Goal: Book appointment/travel/reservation

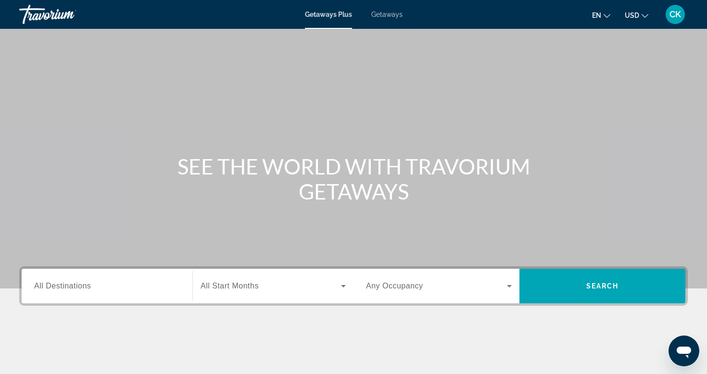
click at [247, 285] on span "All Start Months" at bounding box center [230, 286] width 58 height 8
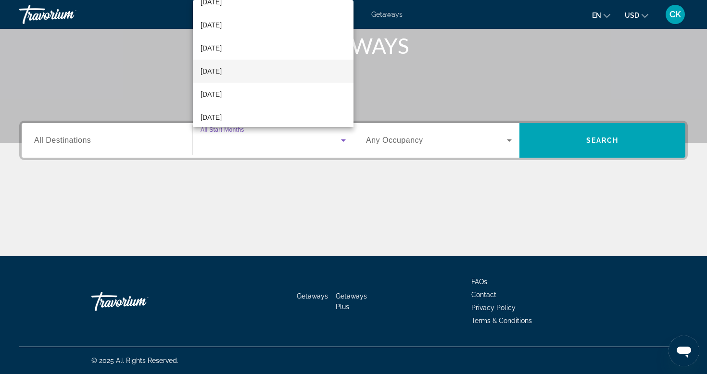
scroll to position [83, 0]
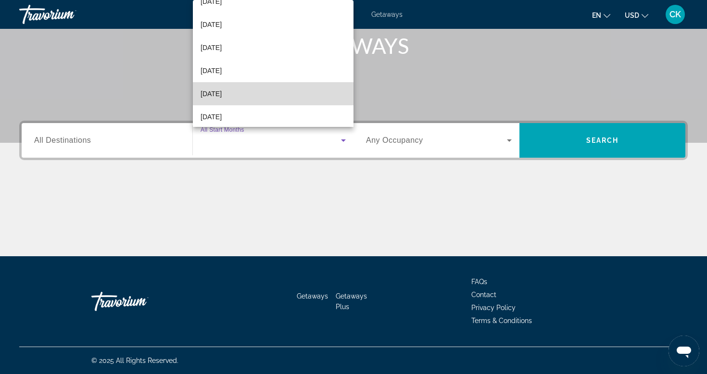
click at [260, 90] on mat-option "[DATE]" at bounding box center [273, 93] width 161 height 23
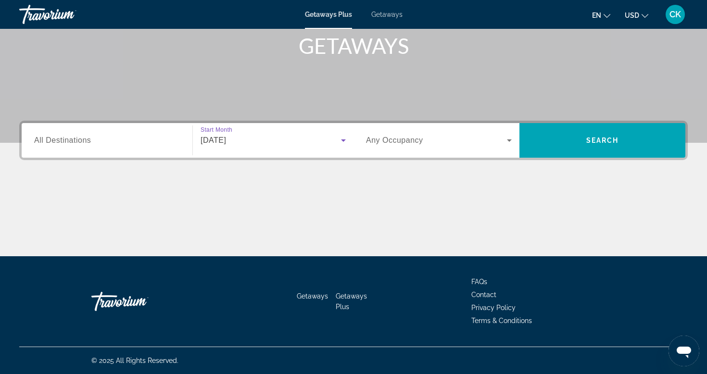
click at [124, 133] on div "Search widget" at bounding box center [107, 140] width 146 height 27
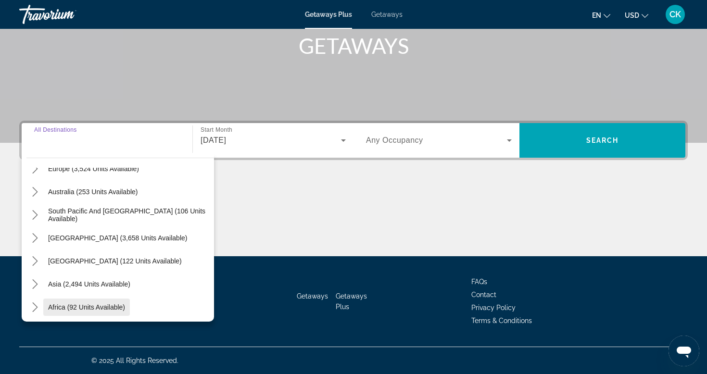
scroll to position [113, 0]
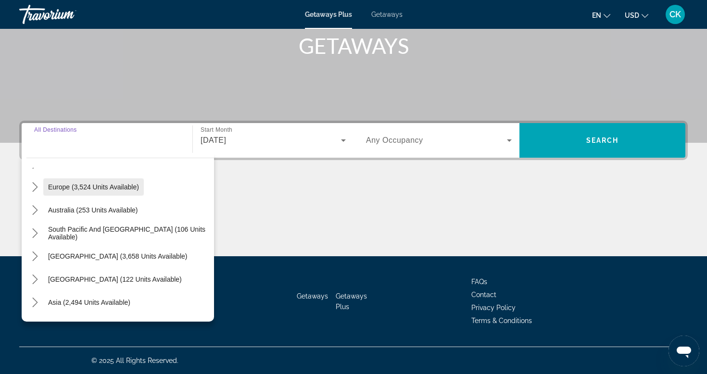
click at [108, 190] on span "Europe (3,524 units available)" at bounding box center [93, 187] width 91 height 8
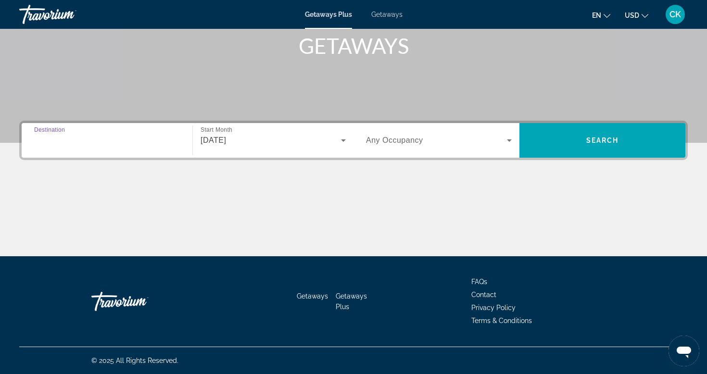
type input "**********"
click at [461, 138] on span "Search widget" at bounding box center [436, 141] width 141 height 12
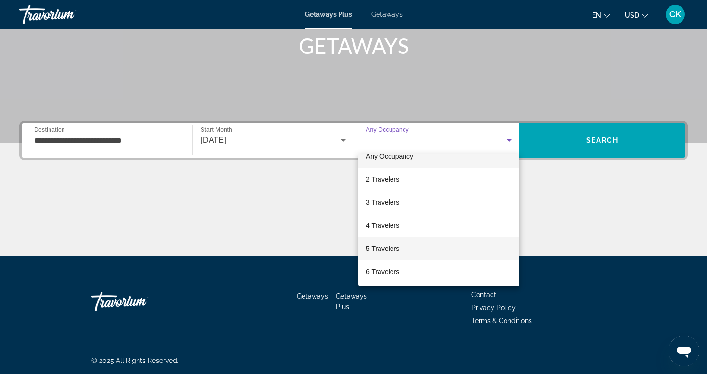
scroll to position [15, 0]
click at [385, 251] on span "5 Travelers" at bounding box center [382, 247] width 33 height 12
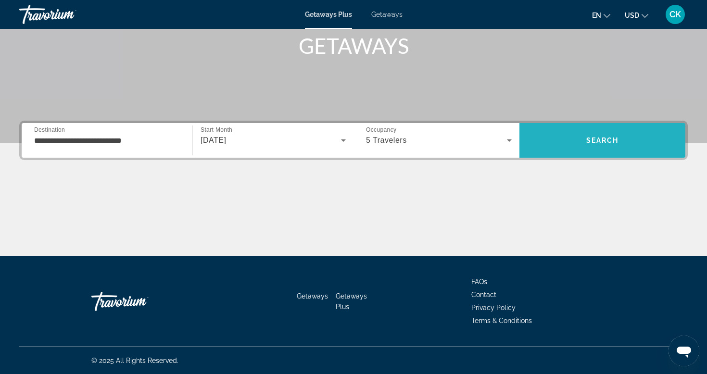
click at [570, 146] on span "Search" at bounding box center [603, 140] width 166 height 23
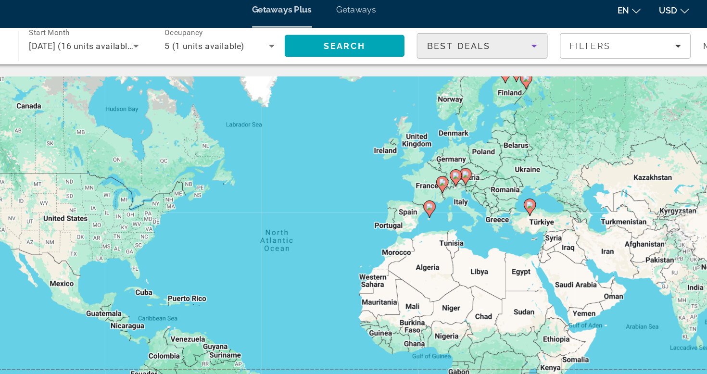
click at [521, 38] on icon "Sort by" at bounding box center [527, 44] width 12 height 12
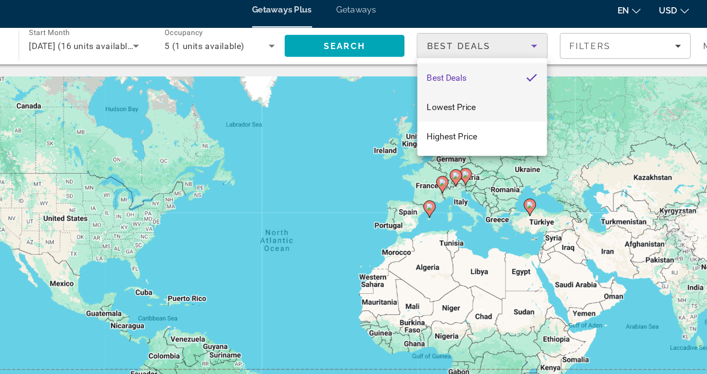
click at [435, 87] on mat-option "Lowest Price" at bounding box center [486, 91] width 102 height 23
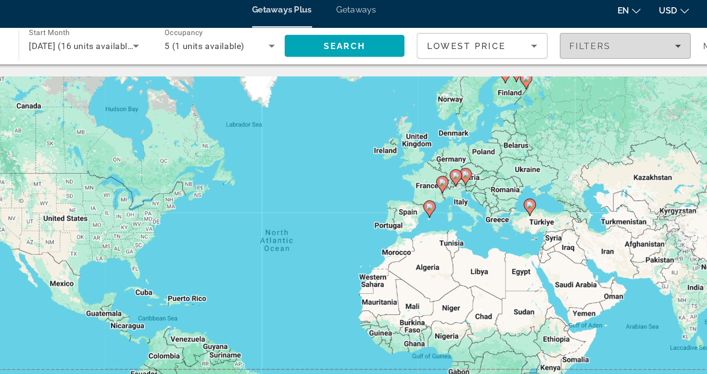
click at [555, 39] on div "Filters" at bounding box center [599, 43] width 88 height 8
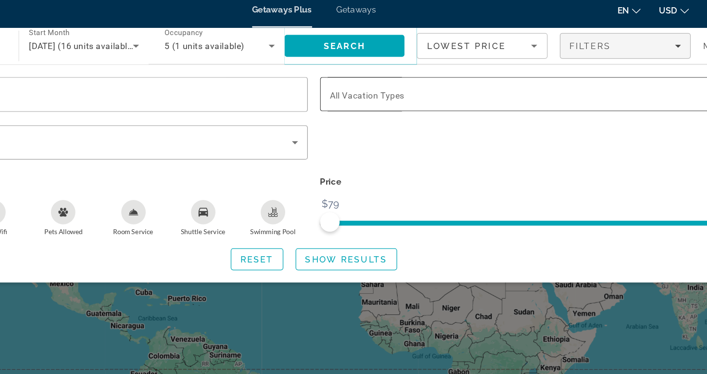
click at [416, 81] on div "Search widget" at bounding box center [523, 81] width 314 height 27
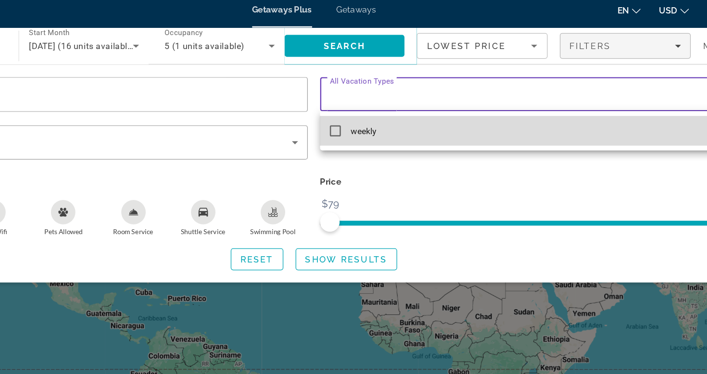
click at [385, 103] on mat-option "weekly" at bounding box center [524, 110] width 330 height 23
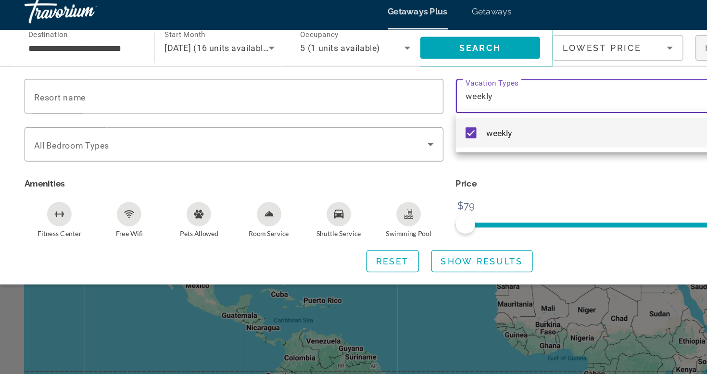
click at [166, 75] on div at bounding box center [353, 187] width 707 height 374
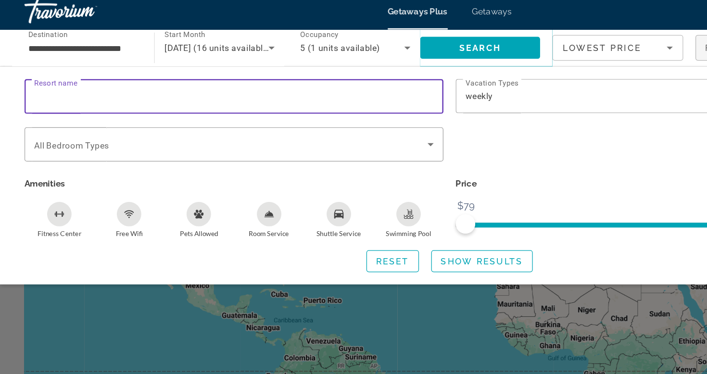
click at [166, 76] on input "Resort name" at bounding box center [184, 82] width 314 height 12
type input "********"
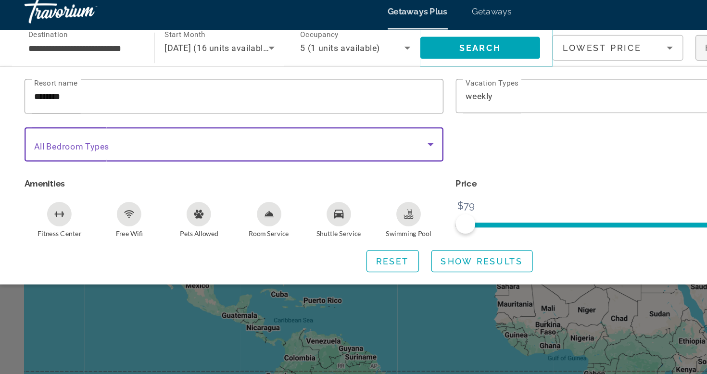
click at [325, 114] on span "Search widget" at bounding box center [181, 120] width 309 height 12
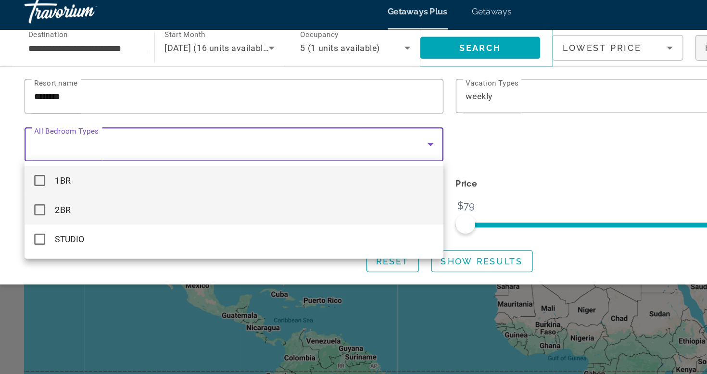
click at [292, 164] on mat-option "2BR" at bounding box center [184, 170] width 330 height 23
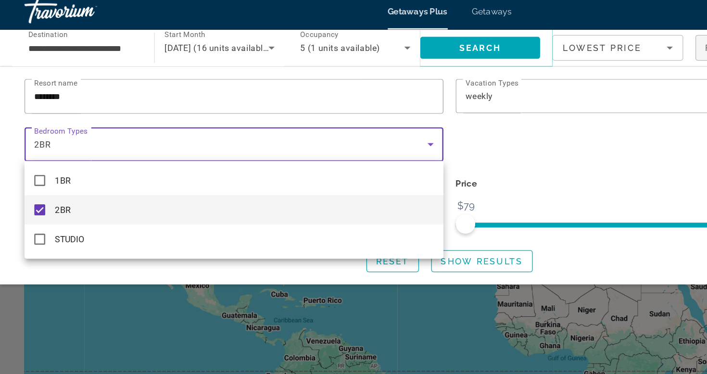
click at [382, 131] on div at bounding box center [353, 187] width 707 height 374
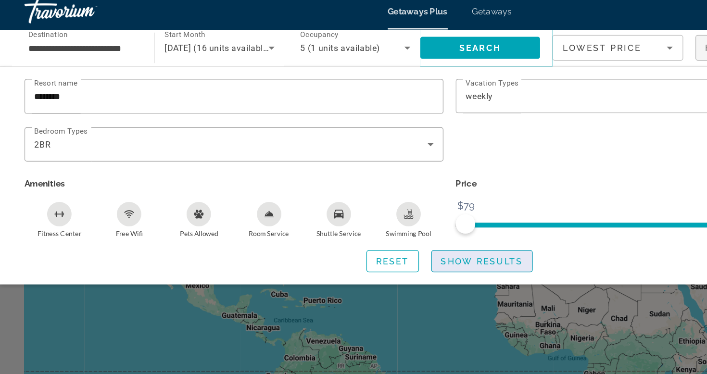
click at [367, 207] on span "Show Results" at bounding box center [379, 211] width 64 height 8
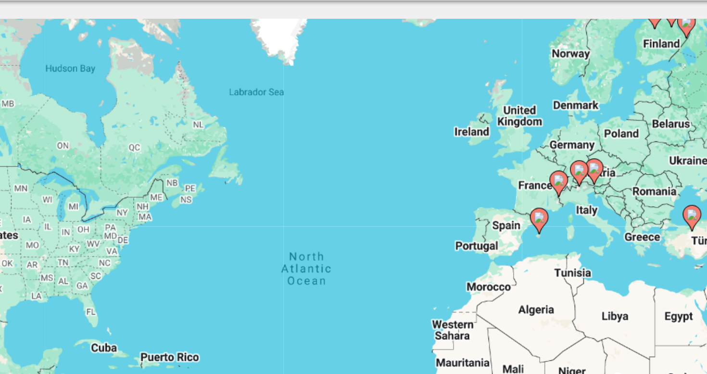
click at [440, 166] on icon "Main content" at bounding box center [444, 172] width 9 height 13
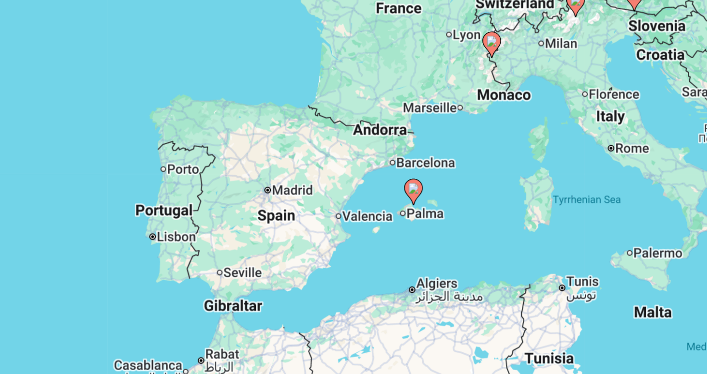
drag, startPoint x: 128, startPoint y: 107, endPoint x: 149, endPoint y: 99, distance: 22.3
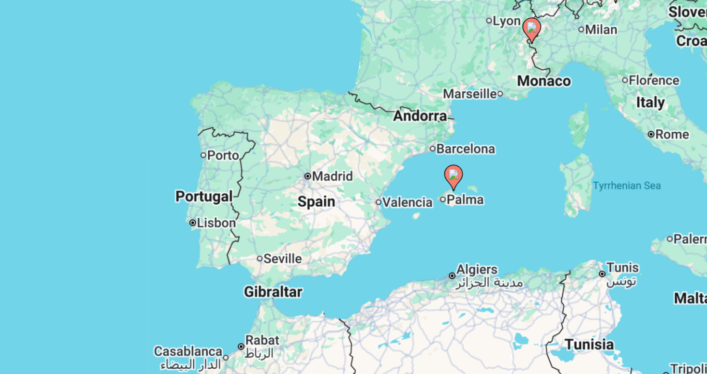
drag, startPoint x: 149, startPoint y: 99, endPoint x: 169, endPoint y: 91, distance: 21.5
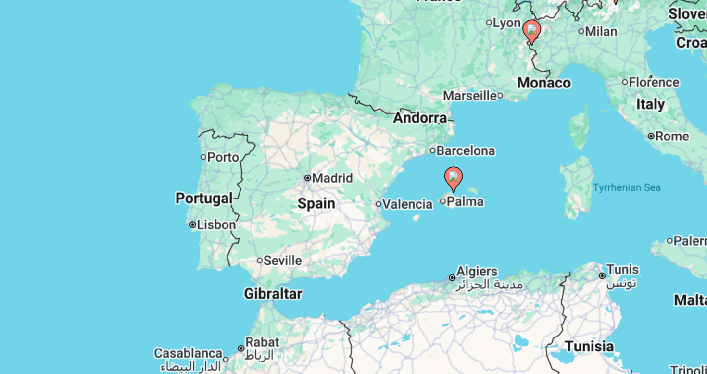
click at [166, 88] on div "To activate drag with keyboard, press Alt + Enter. Once in keyboard drag state,…" at bounding box center [353, 211] width 669 height 289
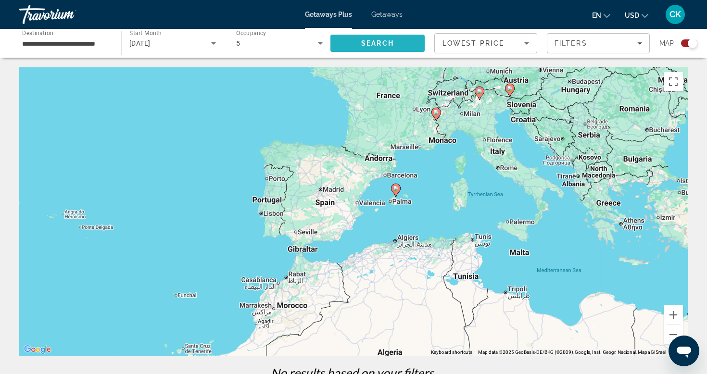
click at [387, 48] on span "Search" at bounding box center [378, 43] width 94 height 23
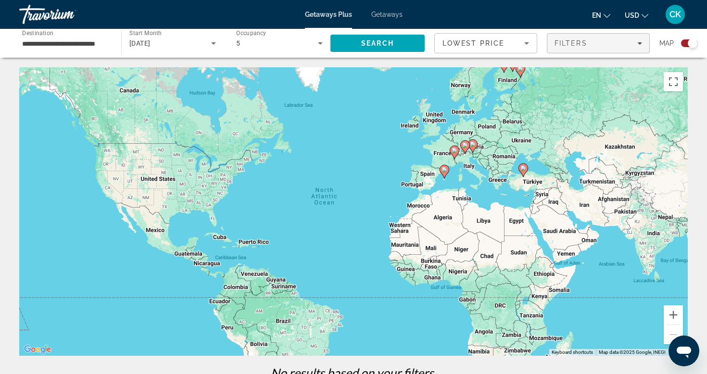
click at [588, 43] on div "Filters" at bounding box center [599, 43] width 88 height 8
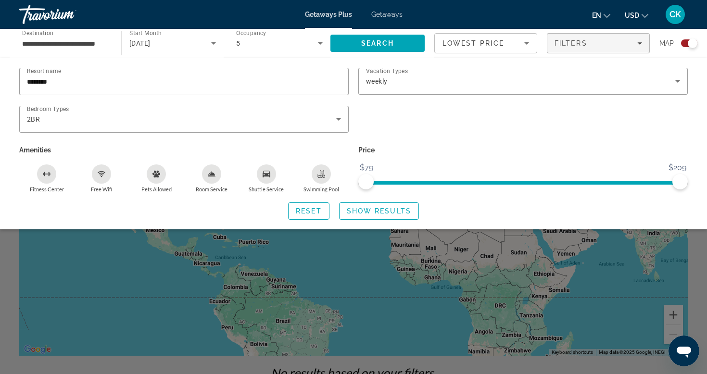
click at [687, 46] on div "Search widget" at bounding box center [689, 43] width 16 height 8
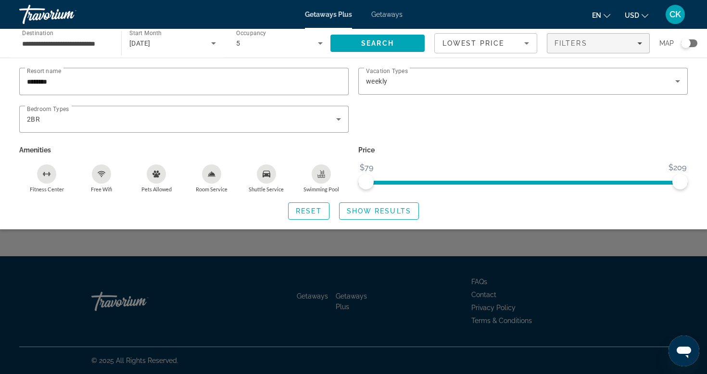
click at [265, 291] on div "Search widget" at bounding box center [353, 259] width 707 height 230
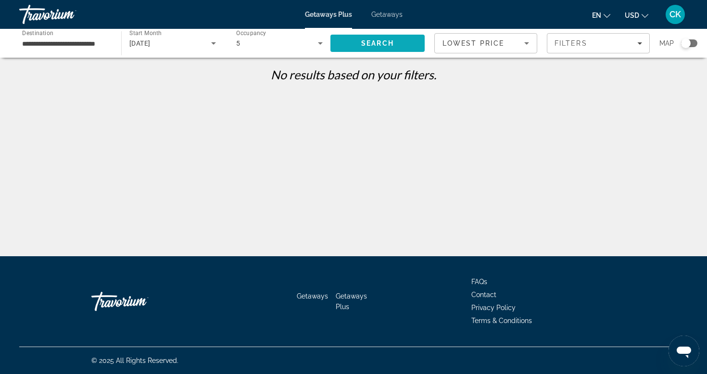
click at [387, 50] on span "Search" at bounding box center [378, 43] width 94 height 23
click at [213, 46] on icon "Search widget" at bounding box center [214, 44] width 12 height 12
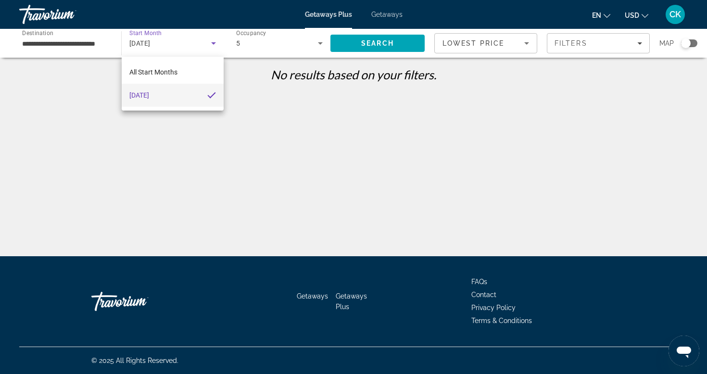
click at [252, 103] on div at bounding box center [353, 187] width 707 height 374
click at [377, 18] on div "Getaways Plus Getaways en English Español Français Italiano Português русский U…" at bounding box center [353, 14] width 707 height 25
click at [327, 18] on span "Getaways Plus" at bounding box center [328, 15] width 47 height 8
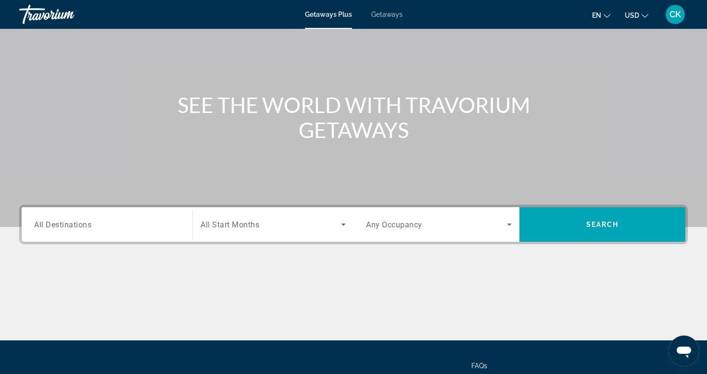
scroll to position [79, 0]
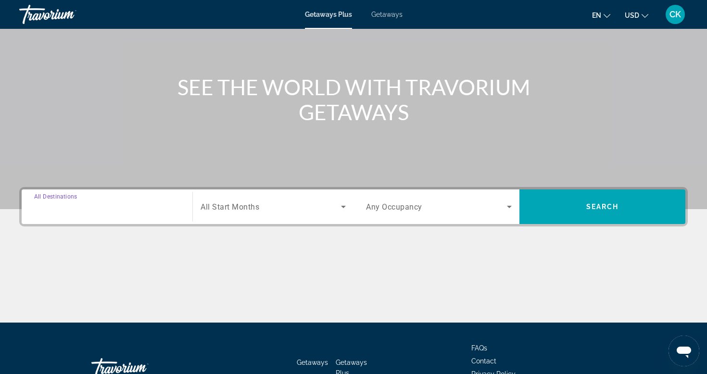
click at [160, 206] on input "Destination All Destinations" at bounding box center [107, 208] width 146 height 12
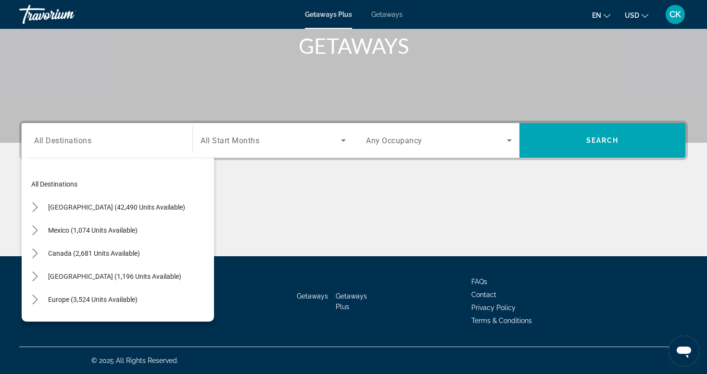
click at [168, 149] on div "Search widget" at bounding box center [107, 140] width 146 height 27
click at [162, 152] on div "Search widget" at bounding box center [107, 140] width 146 height 27
click at [123, 296] on span "Europe (3,524 units available)" at bounding box center [93, 300] width 90 height 8
type input "**********"
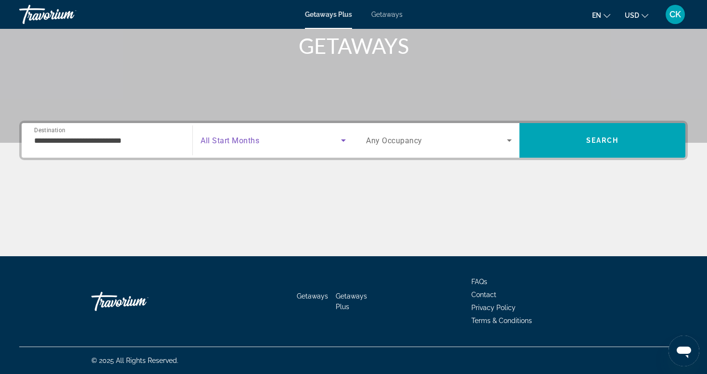
click at [340, 145] on icon "Search widget" at bounding box center [344, 141] width 12 height 12
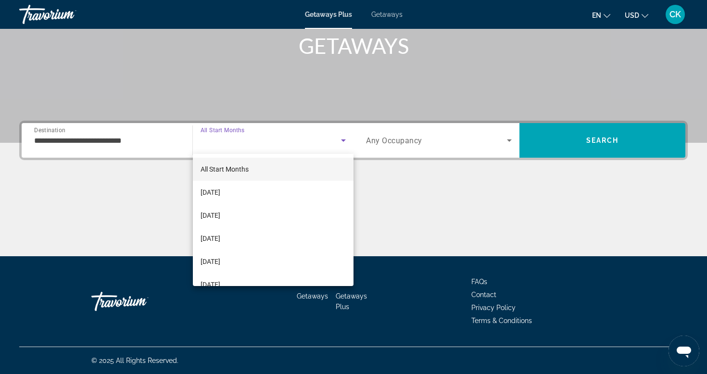
click at [421, 142] on div at bounding box center [353, 187] width 707 height 374
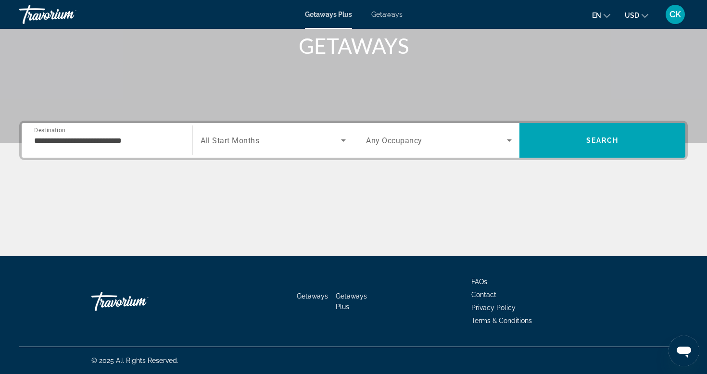
click at [421, 142] on span "Any Occupancy" at bounding box center [394, 140] width 56 height 9
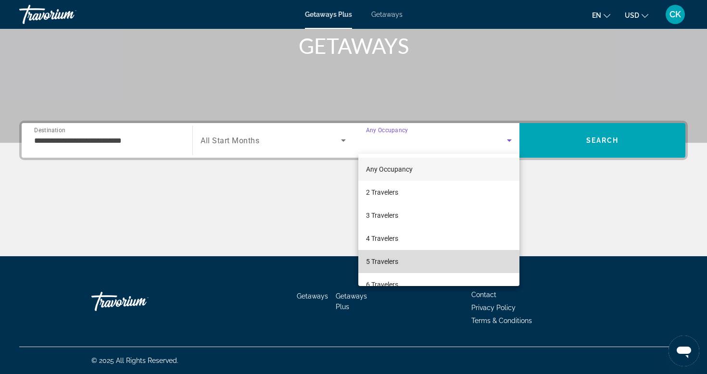
click at [404, 263] on mat-option "5 Travelers" at bounding box center [439, 261] width 161 height 23
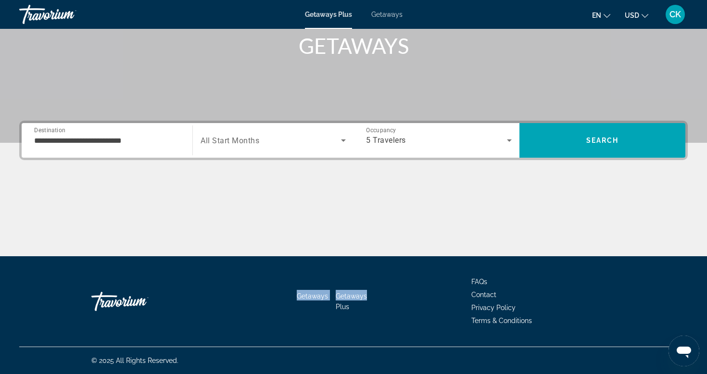
drag, startPoint x: 404, startPoint y: 263, endPoint x: 336, endPoint y: 196, distance: 94.9
click at [336, 198] on div "**********" at bounding box center [353, 41] width 707 height 374
click at [266, 138] on span "Search widget" at bounding box center [271, 141] width 141 height 12
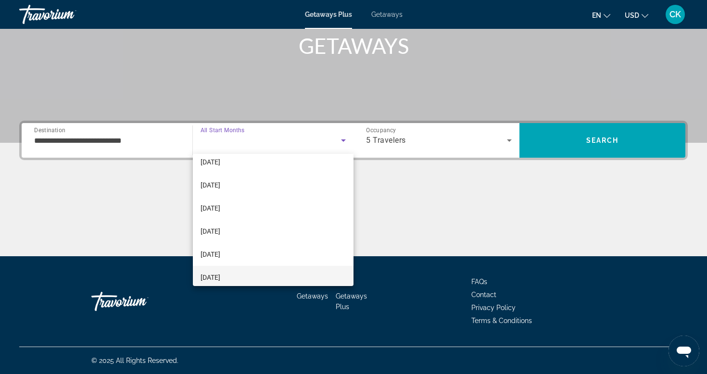
scroll to position [143, 0]
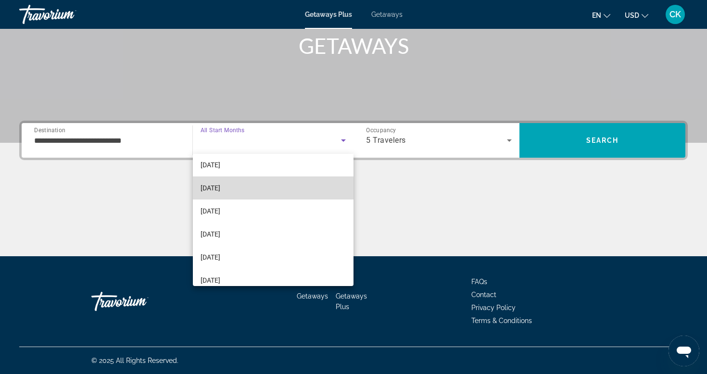
click at [268, 189] on mat-option "[DATE]" at bounding box center [273, 188] width 161 height 23
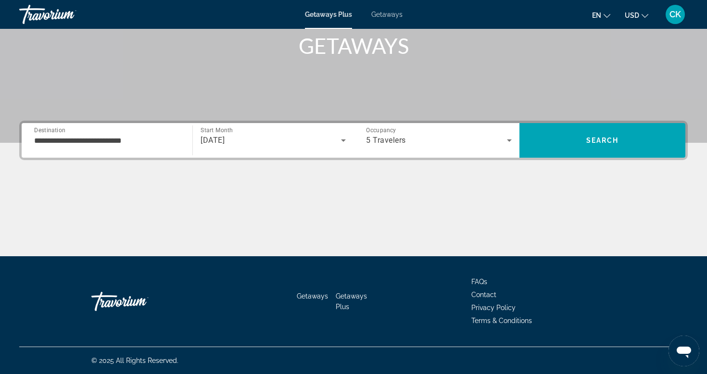
drag, startPoint x: 268, startPoint y: 189, endPoint x: 281, endPoint y: 176, distance: 18.4
click at [260, 176] on div "**********" at bounding box center [353, 189] width 707 height 136
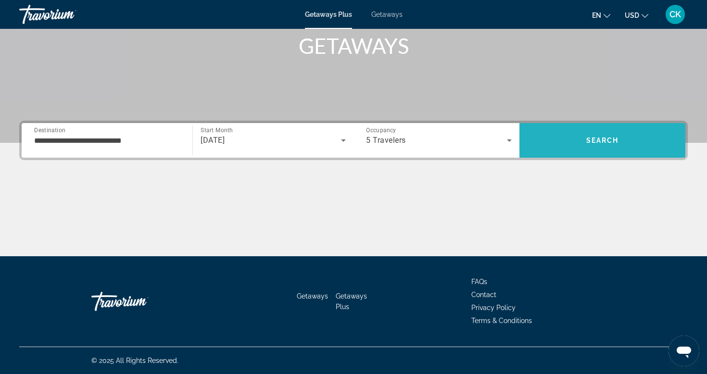
click at [576, 144] on span "Search" at bounding box center [603, 140] width 166 height 23
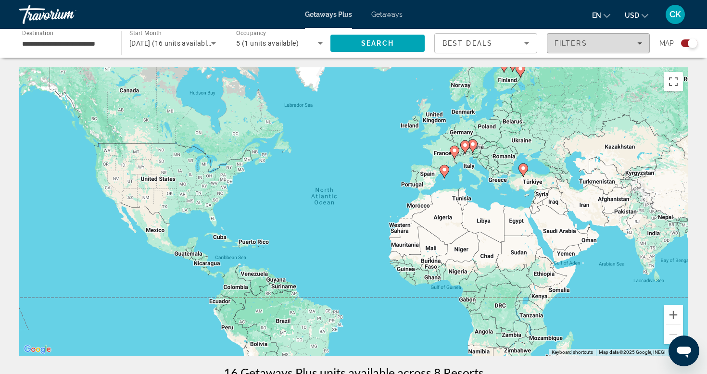
click at [628, 44] on div "Filters" at bounding box center [599, 43] width 88 height 8
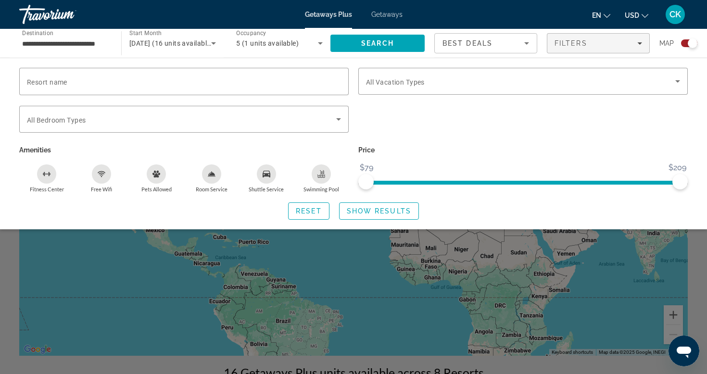
click at [685, 42] on div "Search widget" at bounding box center [689, 43] width 16 height 8
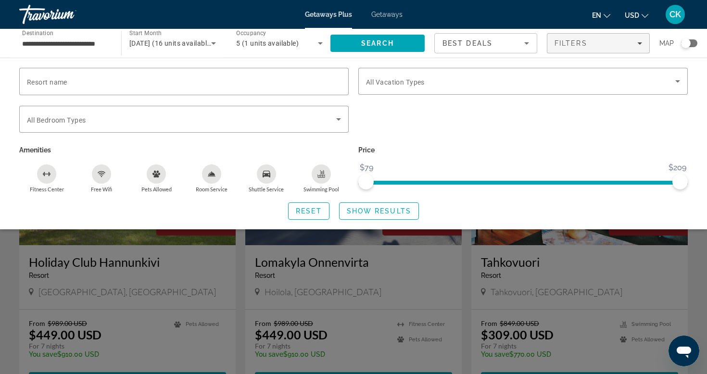
click at [419, 264] on div "Search widget" at bounding box center [353, 259] width 707 height 230
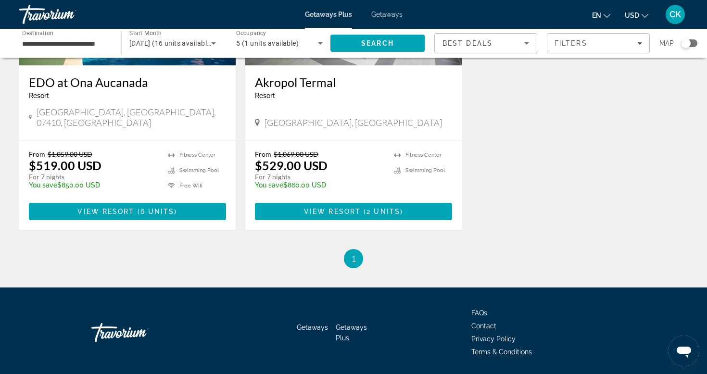
scroll to position [855, 0]
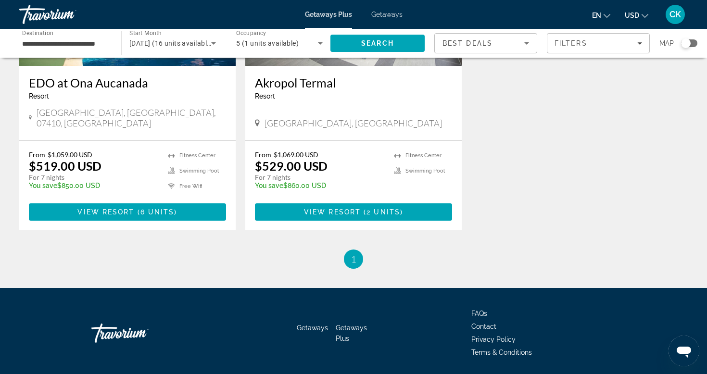
click at [527, 42] on icon "Sort by" at bounding box center [527, 44] width 12 height 12
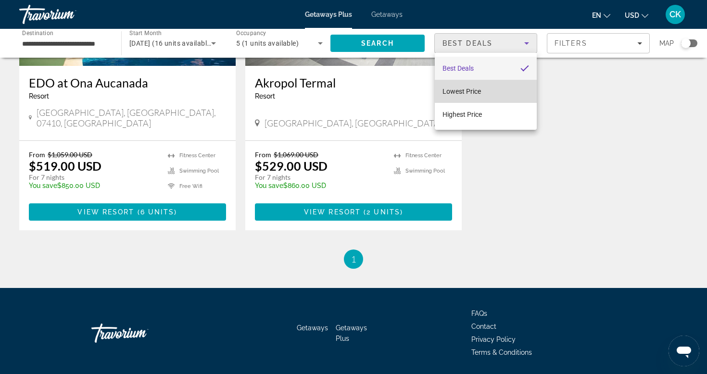
click at [508, 93] on mat-option "Lowest Price" at bounding box center [486, 91] width 102 height 23
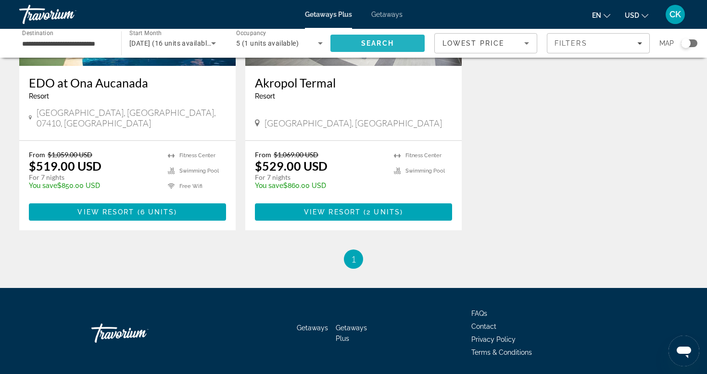
click at [395, 39] on span "Search" at bounding box center [378, 43] width 94 height 23
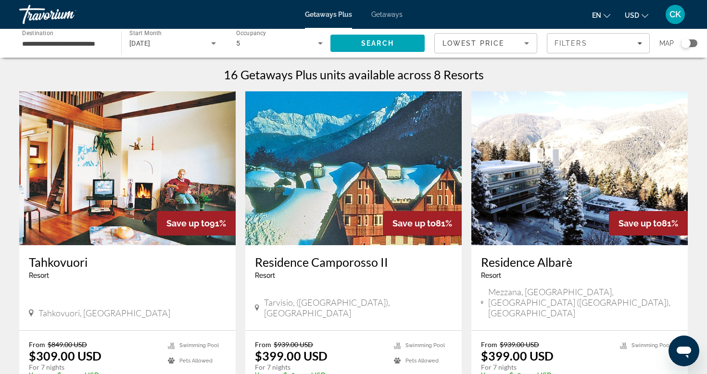
click at [108, 43] on input "**********" at bounding box center [65, 44] width 87 height 12
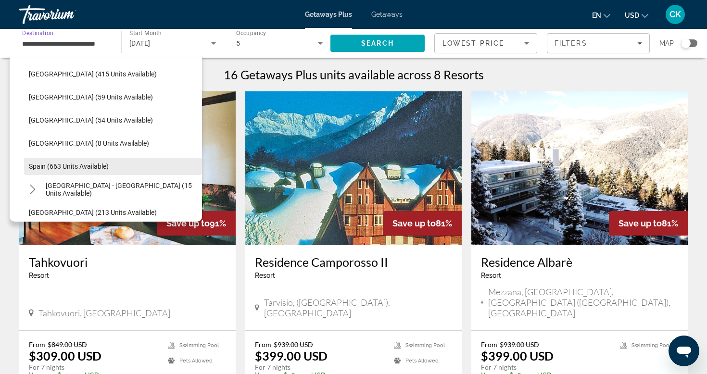
scroll to position [370, 0]
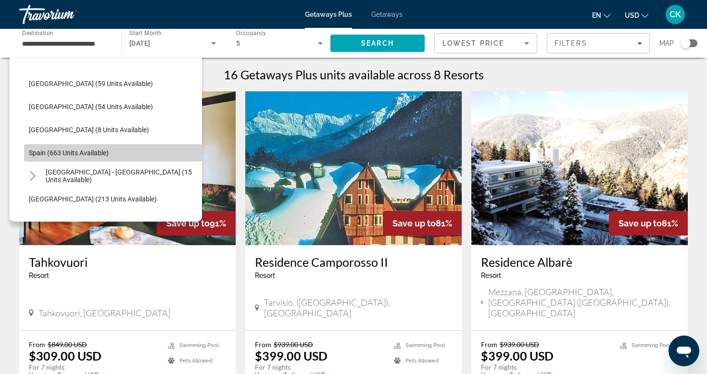
click at [98, 155] on span "Spain (663 units available)" at bounding box center [69, 153] width 80 height 8
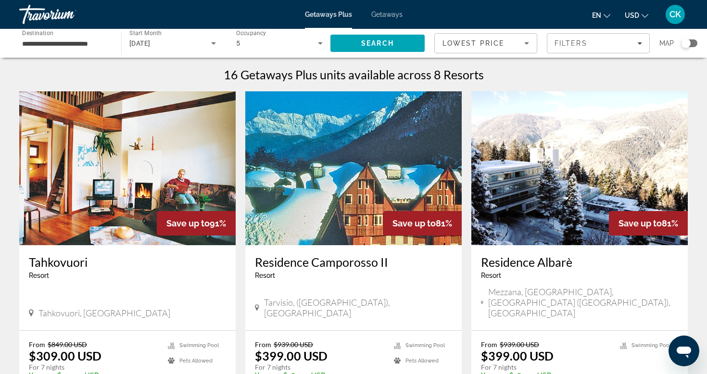
click at [691, 44] on div "Search widget" at bounding box center [689, 43] width 16 height 8
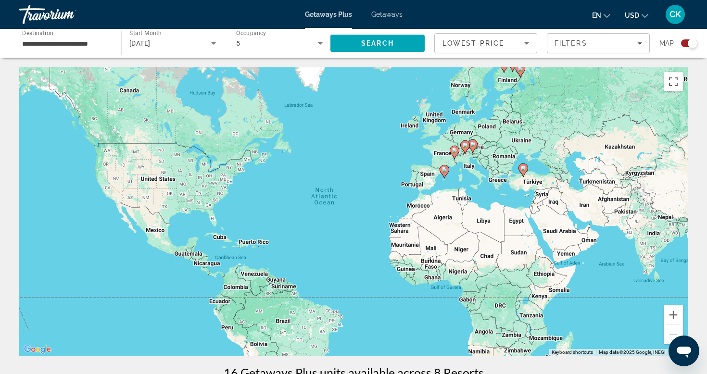
click at [691, 44] on div "Search widget" at bounding box center [693, 43] width 10 height 10
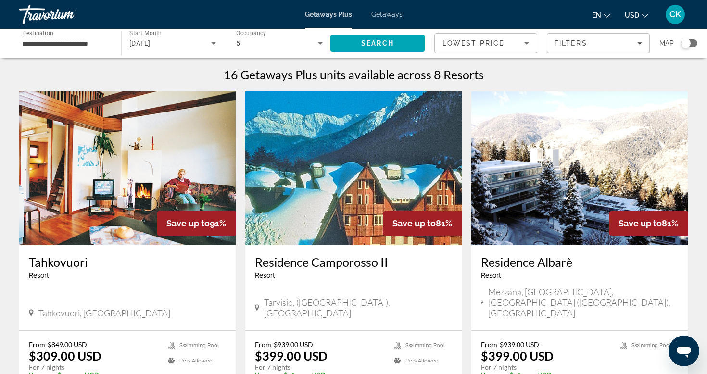
scroll to position [0, 0]
click at [103, 44] on input "**********" at bounding box center [65, 44] width 87 height 12
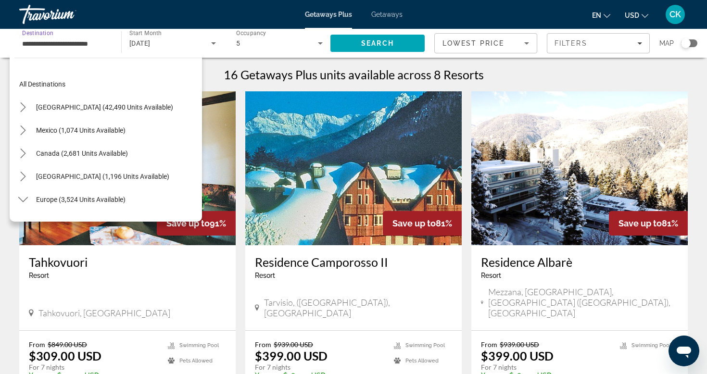
scroll to position [381, 0]
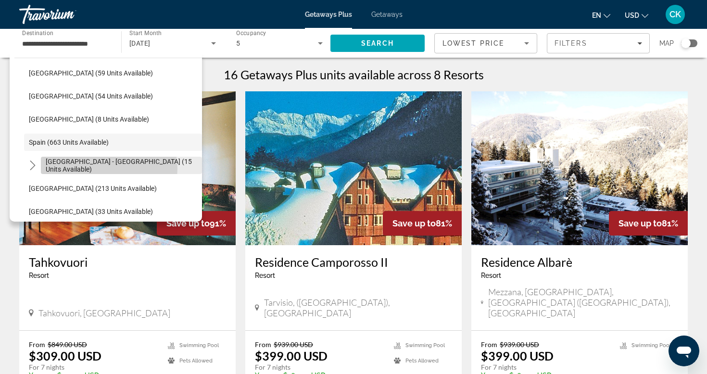
click at [106, 168] on span "[GEOGRAPHIC_DATA] - [GEOGRAPHIC_DATA] (15 units available)" at bounding box center [122, 165] width 152 height 15
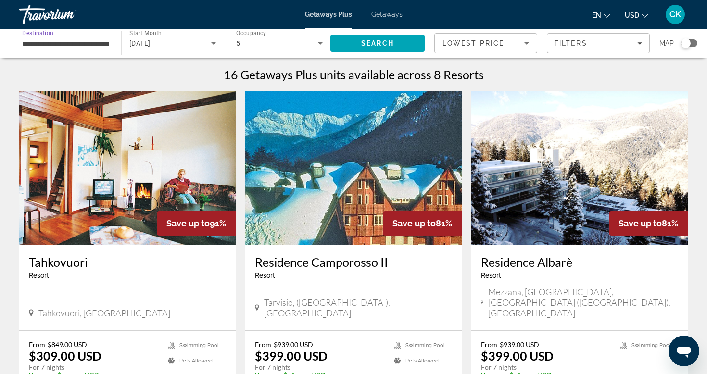
scroll to position [0, 0]
click at [377, 44] on span "Search" at bounding box center [377, 43] width 33 height 8
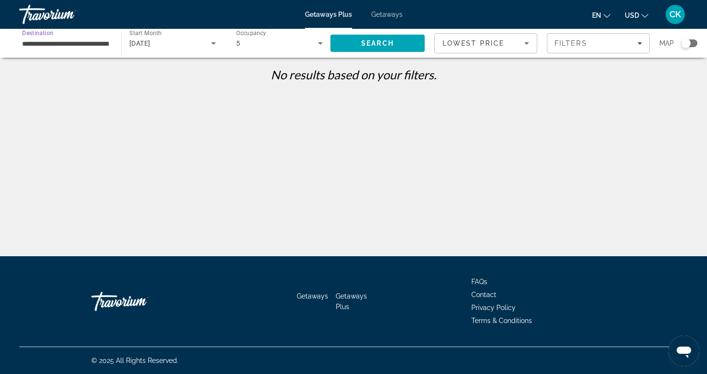
click at [100, 47] on input "**********" at bounding box center [65, 44] width 87 height 12
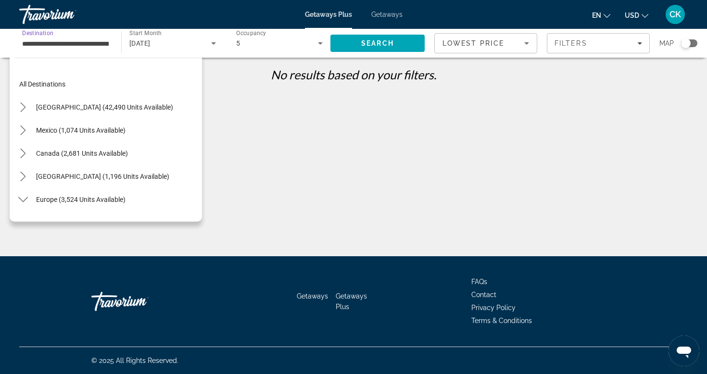
scroll to position [404, 0]
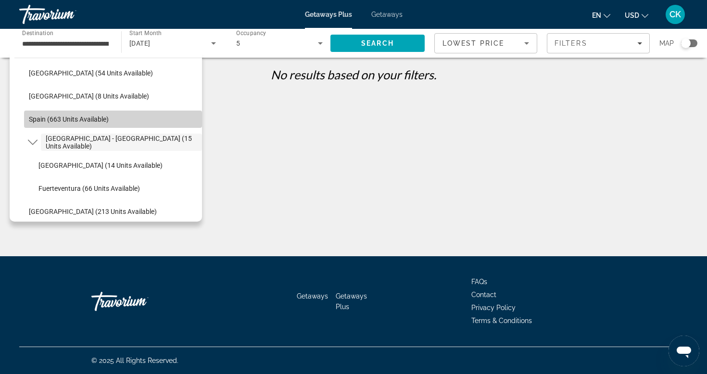
click at [106, 115] on span "Spain (663 units available)" at bounding box center [69, 119] width 80 height 8
type input "**********"
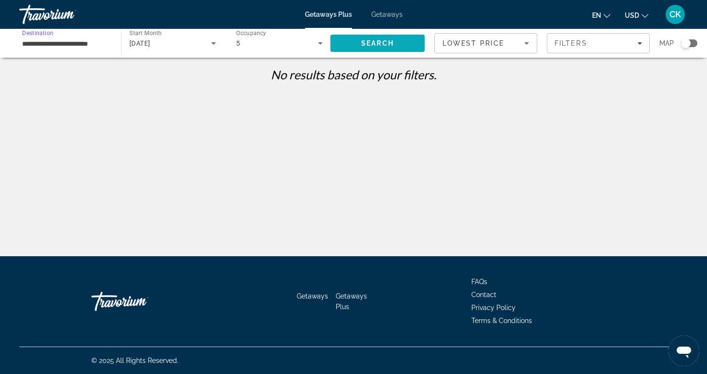
click at [359, 46] on span "Search" at bounding box center [378, 43] width 94 height 23
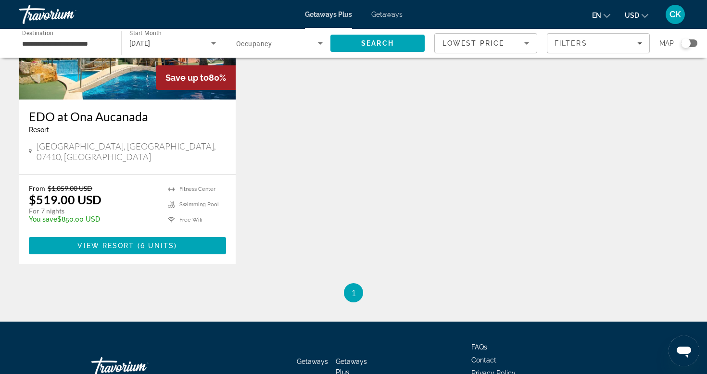
scroll to position [147, 0]
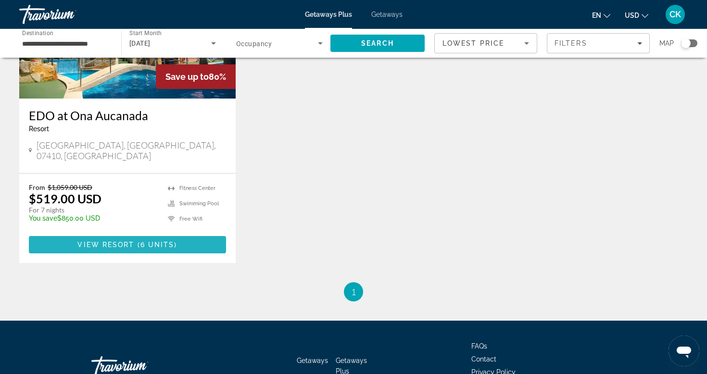
click at [161, 241] on span "6 units" at bounding box center [158, 245] width 34 height 8
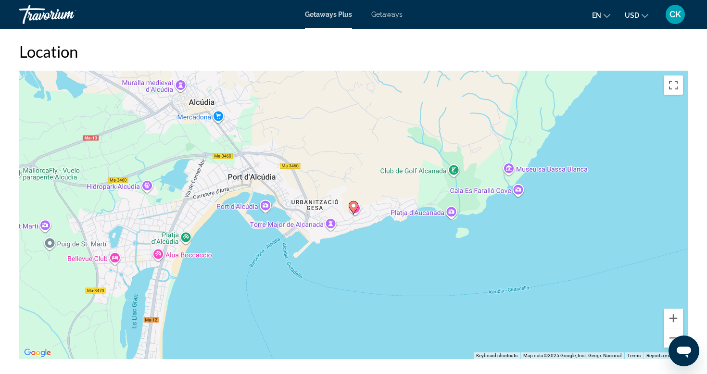
scroll to position [1563, 0]
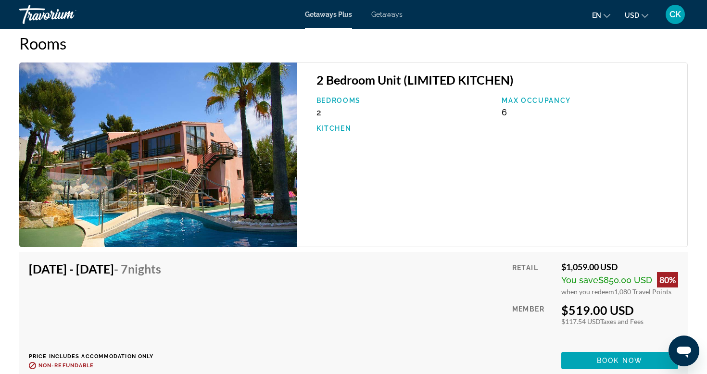
click at [284, 164] on img "Main content" at bounding box center [158, 155] width 278 height 185
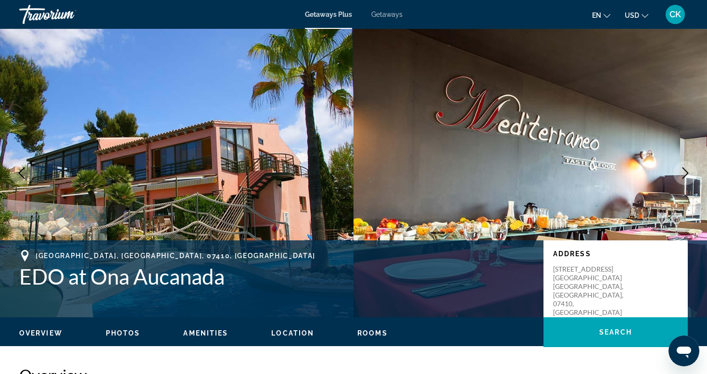
scroll to position [0, 0]
